Goal: Check status: Check status

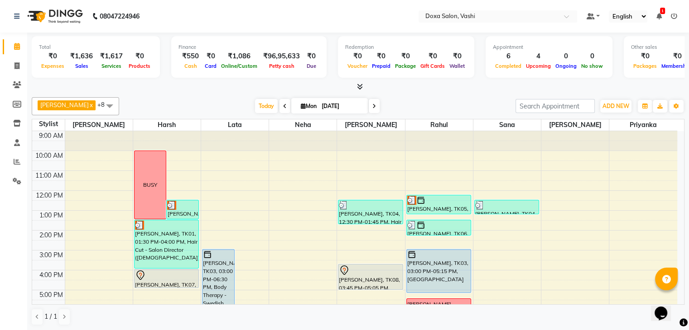
scroll to position [83, 0]
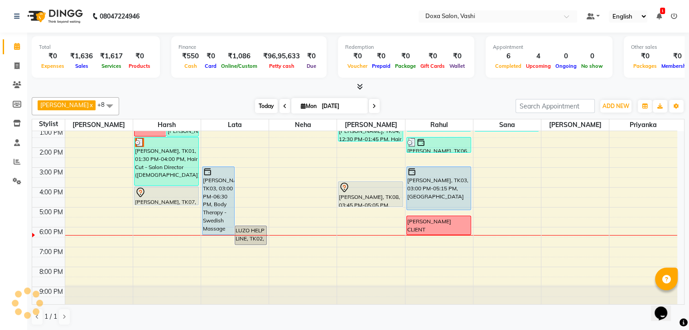
click at [255, 102] on span "Today" at bounding box center [266, 106] width 23 height 14
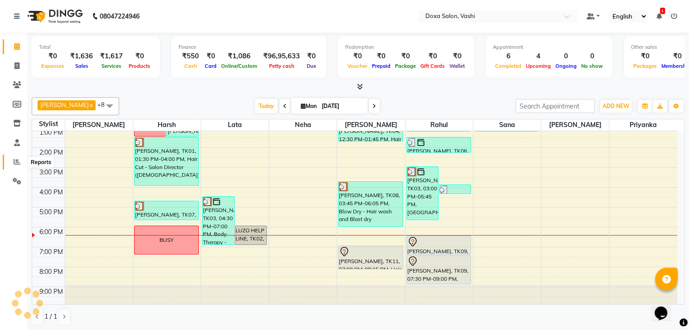
click at [15, 160] on icon at bounding box center [17, 161] width 7 height 7
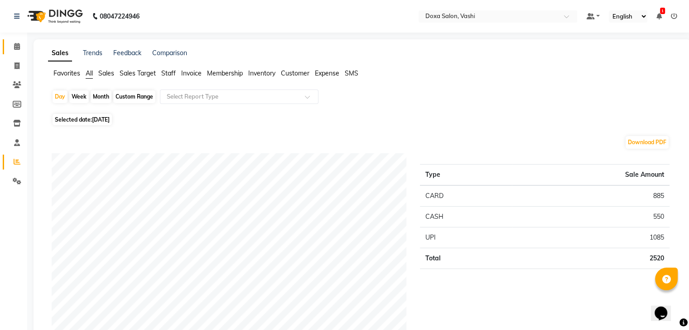
click at [15, 52] on link "Calendar" at bounding box center [14, 46] width 22 height 15
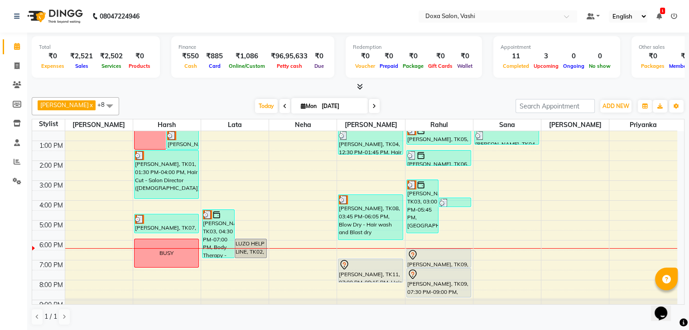
scroll to position [82, 0]
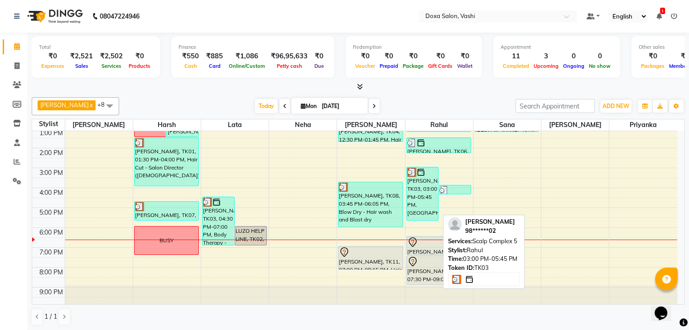
click at [410, 182] on div "[PERSON_NAME], TK03, 03:00 PM-05:45 PM, [GEOGRAPHIC_DATA]" at bounding box center [423, 194] width 32 height 53
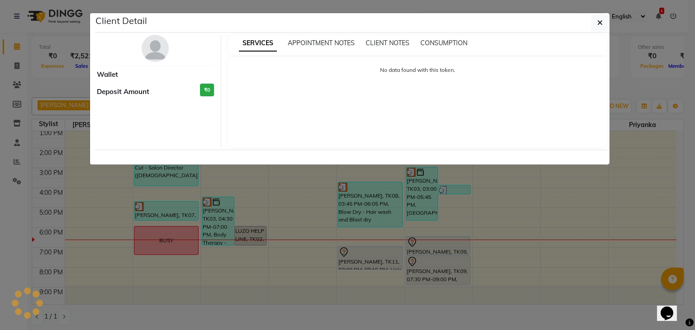
select select "3"
